Goal: Task Accomplishment & Management: Use online tool/utility

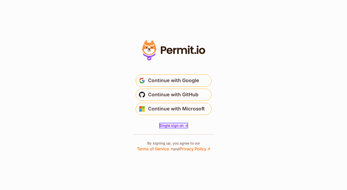
click at [171, 126] on span "Single sign on ->" at bounding box center [174, 126] width 28 height 4
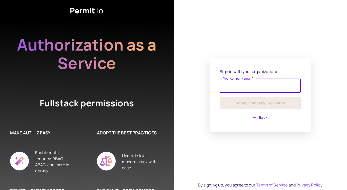
click at [244, 83] on input "Your company email   *" at bounding box center [260, 86] width 81 height 14
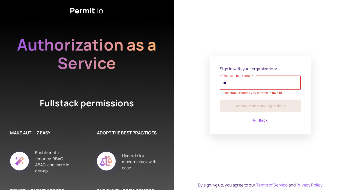
type input "**********"
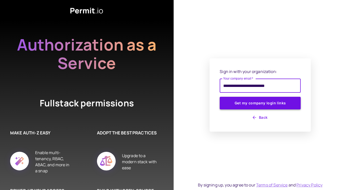
click at [273, 104] on button "Get my company login links" at bounding box center [260, 103] width 81 height 13
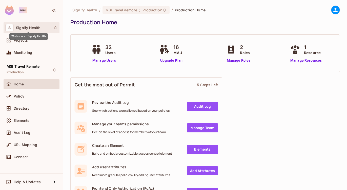
click at [17, 30] on div "Workspace: Signify Health" at bounding box center [28, 35] width 38 height 10
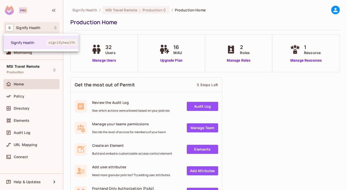
click at [23, 28] on div at bounding box center [173, 95] width 347 height 190
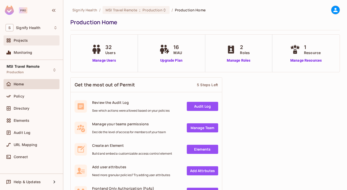
click at [19, 40] on span "Projects" at bounding box center [21, 40] width 14 height 4
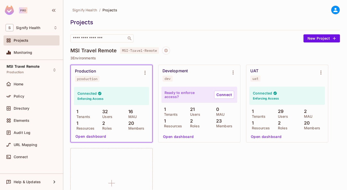
click at [189, 77] on div "Development dev" at bounding box center [196, 75] width 66 height 13
click at [116, 87] on div "Connected Enforcing Access" at bounding box center [111, 96] width 75 height 18
click at [144, 71] on icon "Environment settings" at bounding box center [145, 73] width 6 height 6
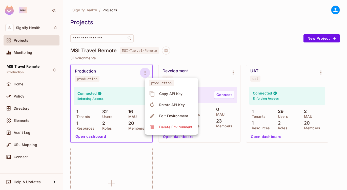
click at [129, 126] on div at bounding box center [173, 95] width 347 height 190
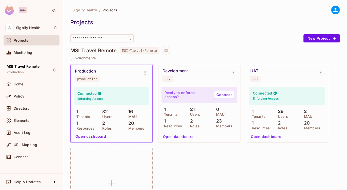
click at [132, 124] on p "20" at bounding box center [130, 123] width 8 height 5
click at [170, 136] on button "Open dashboard" at bounding box center [178, 137] width 35 height 8
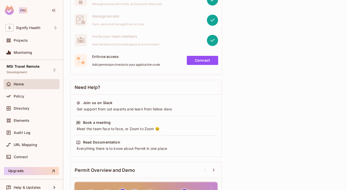
scroll to position [153, 0]
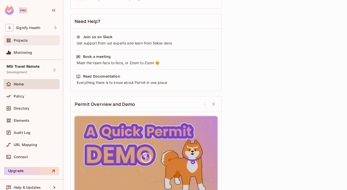
click at [33, 44] on div "Projects" at bounding box center [32, 40] width 56 height 10
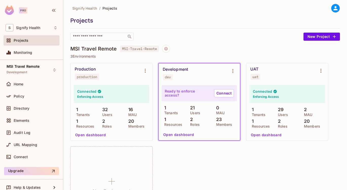
scroll to position [2, 0]
click at [225, 92] on link "Connect" at bounding box center [224, 93] width 20 height 8
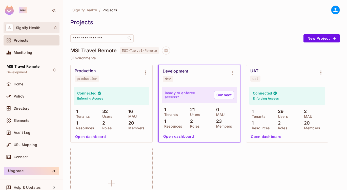
click at [20, 28] on span "Signify Health" at bounding box center [28, 28] width 24 height 4
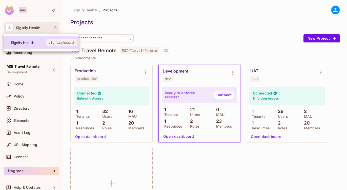
click at [23, 37] on li "Signify Health signifyhealth" at bounding box center [41, 43] width 75 height 14
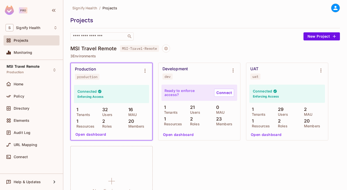
scroll to position [3, 0]
